Goal: Task Accomplishment & Management: Complete application form

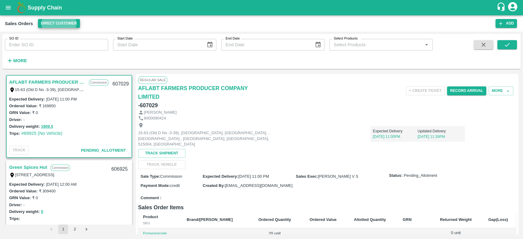
scroll to position [158, 0]
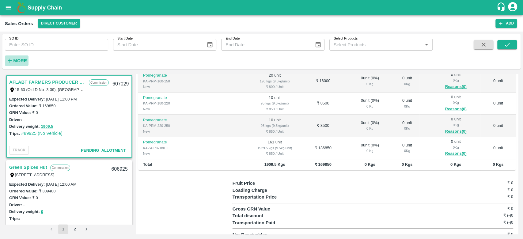
click at [16, 59] on strong "More" at bounding box center [20, 60] width 14 height 5
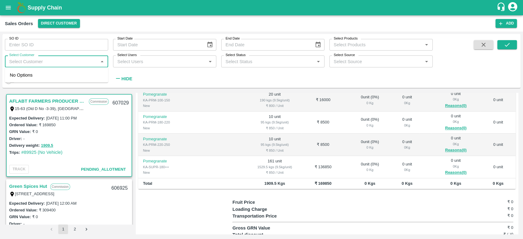
click at [16, 59] on input "Select Customer" at bounding box center [51, 61] width 89 height 8
type input "iniya"
click at [14, 77] on input "checkbox" at bounding box center [16, 78] width 12 height 12
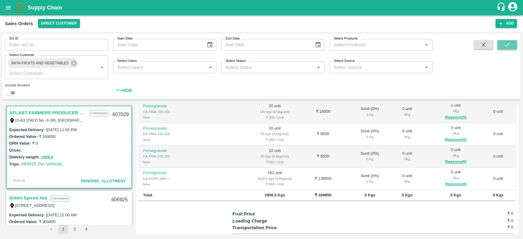
click at [506, 43] on icon "submit" at bounding box center [507, 44] width 7 height 7
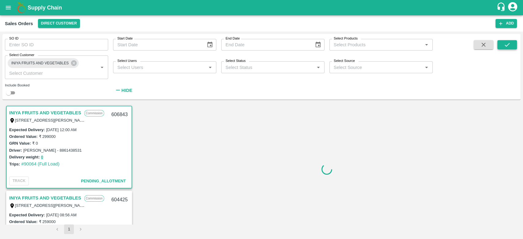
scroll to position [1, 0]
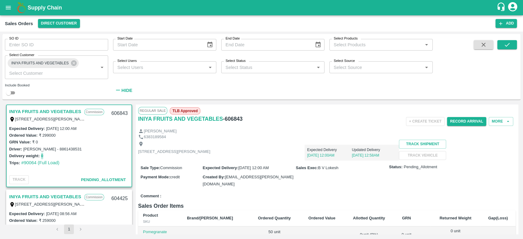
click at [42, 155] on button "0" at bounding box center [42, 156] width 2 height 7
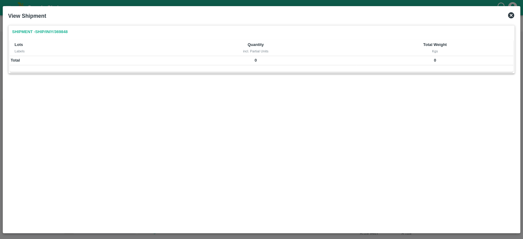
click at [509, 14] on icon at bounding box center [511, 15] width 6 height 6
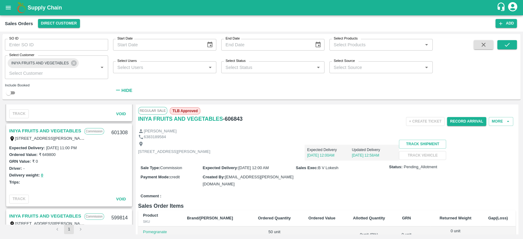
scroll to position [0, 0]
